Goal: Transaction & Acquisition: Obtain resource

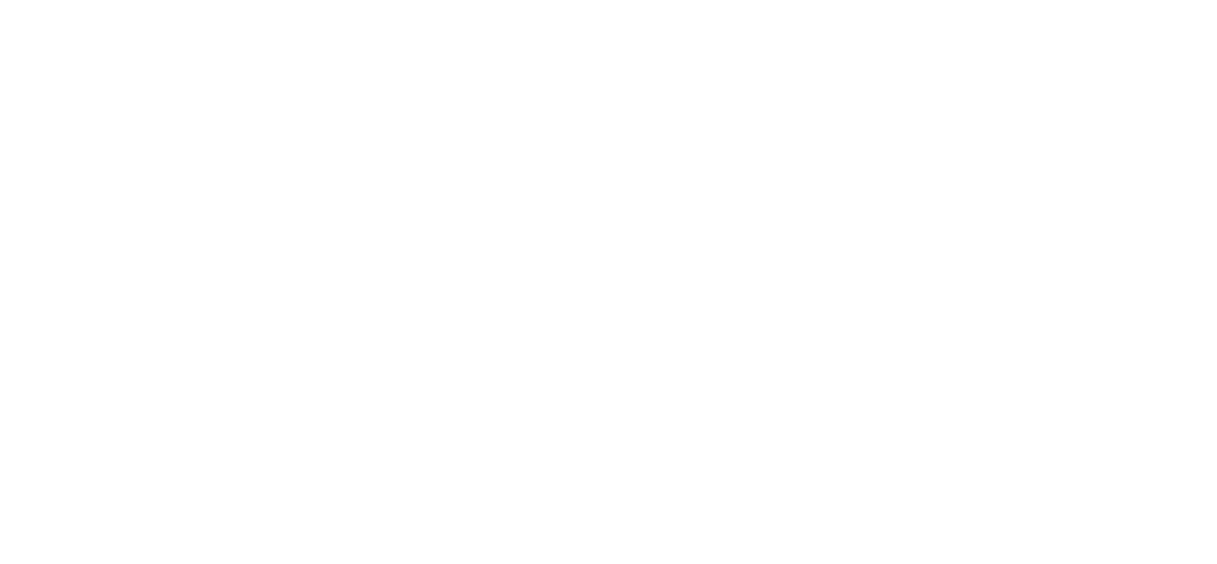
select select ""en""
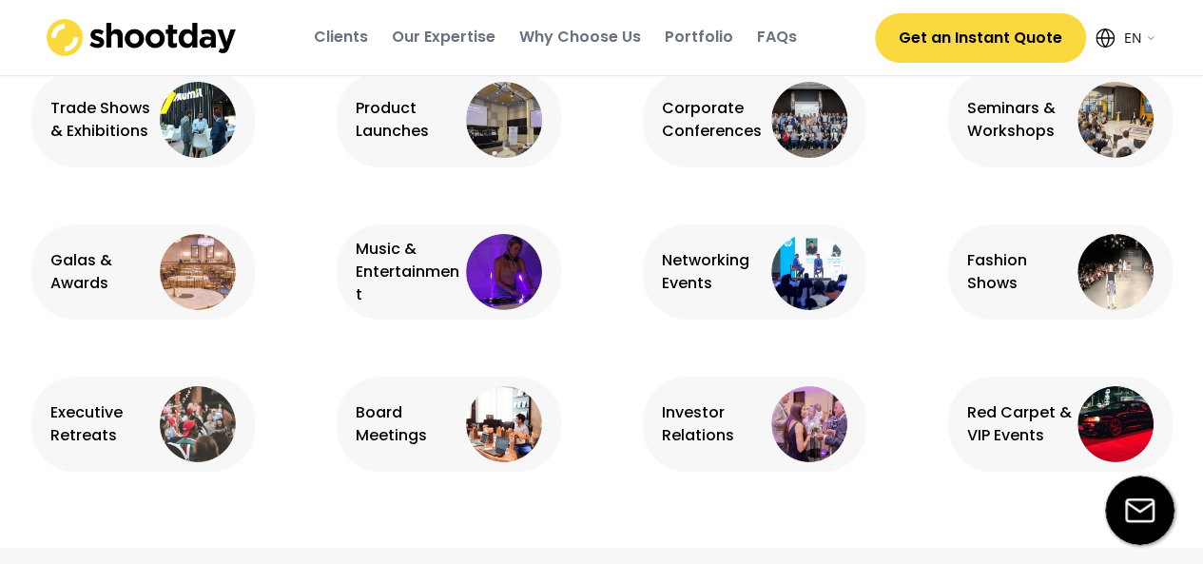
scroll to position [1350, 0]
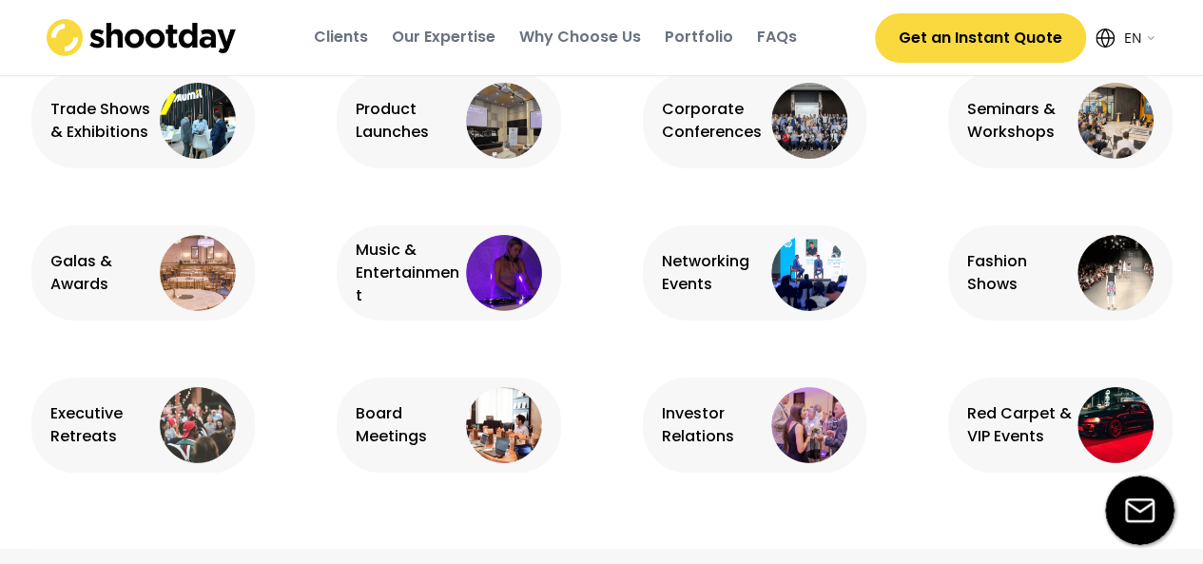
click at [523, 279] on img at bounding box center [504, 273] width 76 height 76
click at [510, 281] on img at bounding box center [504, 273] width 76 height 76
click at [453, 282] on div "Music & Entertainment" at bounding box center [409, 273] width 106 height 68
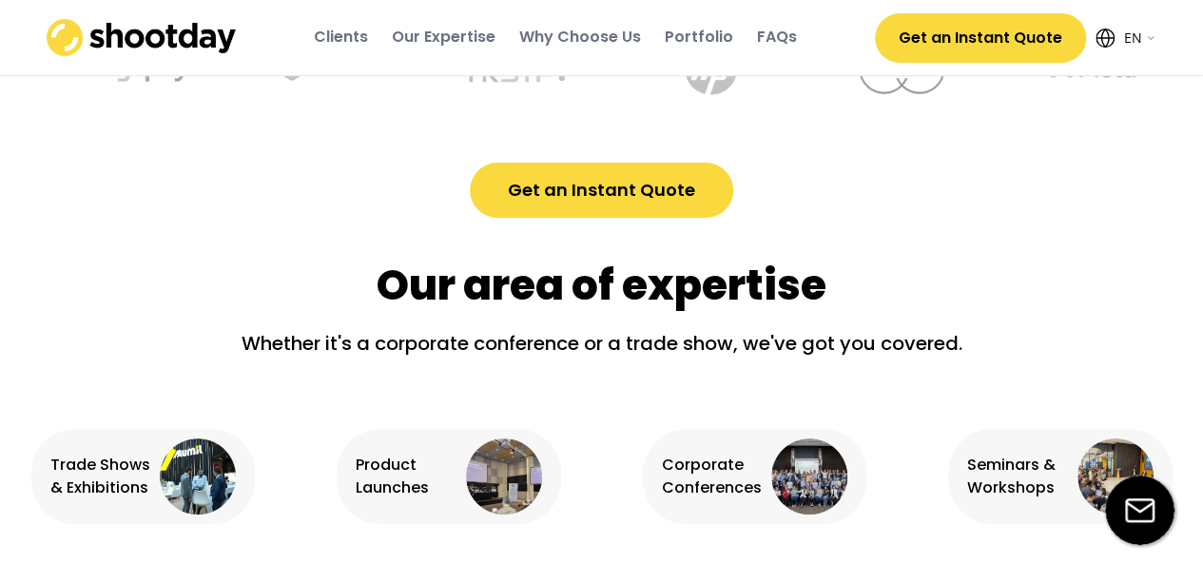
scroll to position [992, 0]
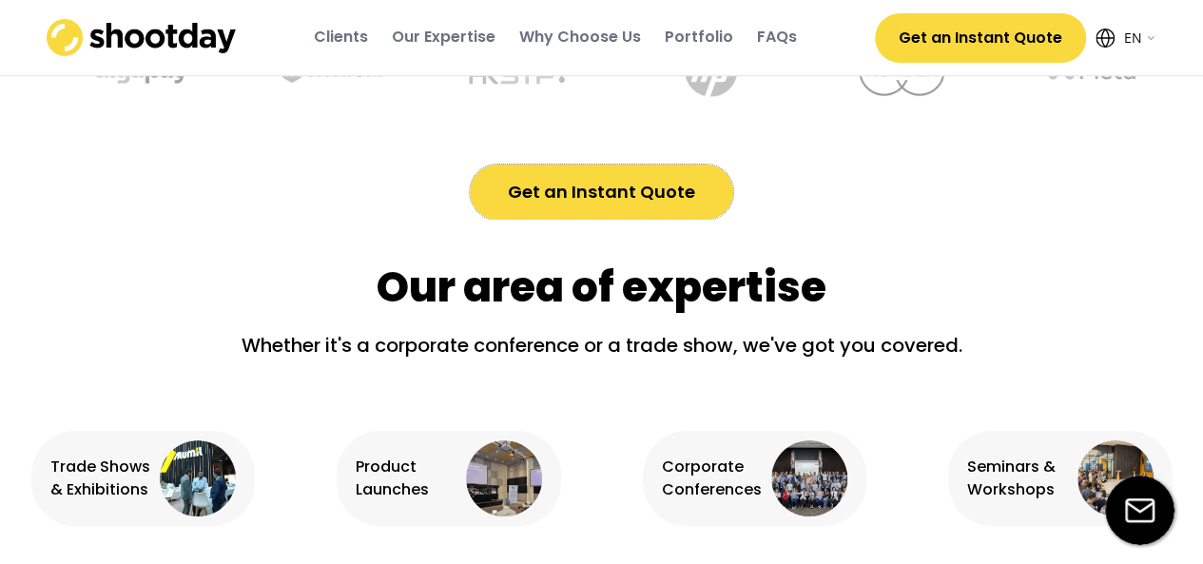
click at [670, 193] on button "Get an Instant Quote" at bounding box center [601, 192] width 263 height 55
